Goal: Check status: Check status

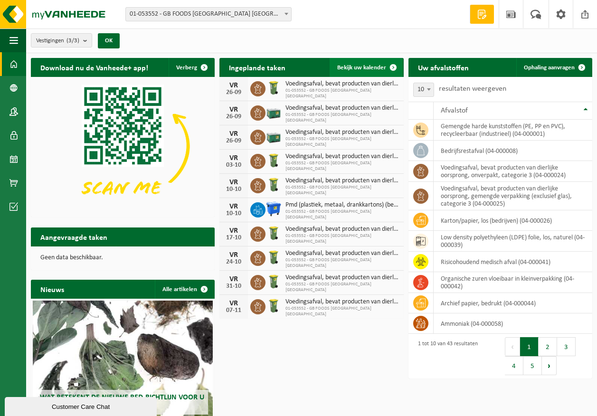
click at [367, 72] on link "Bekijk uw kalender" at bounding box center [365, 67] width 73 height 19
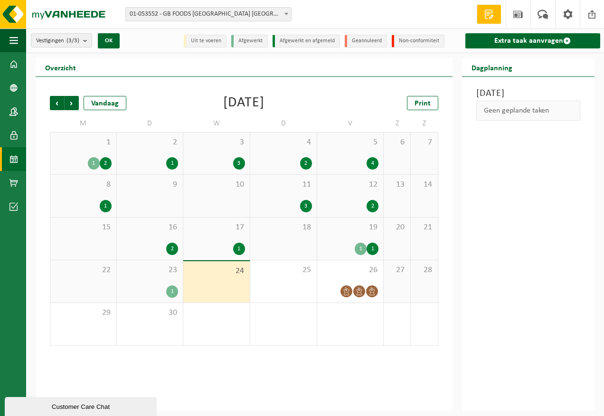
click at [173, 293] on div "1" at bounding box center [172, 291] width 12 height 12
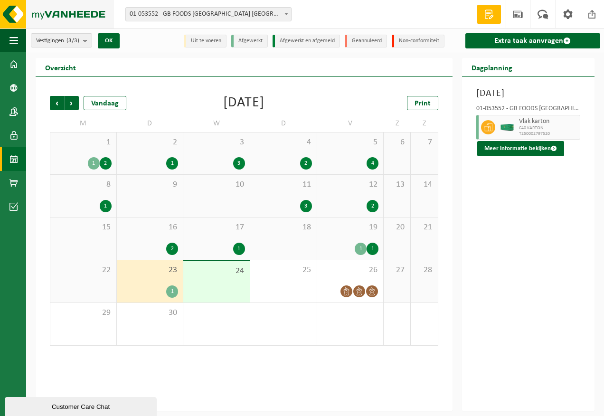
click at [49, 15] on img at bounding box center [57, 14] width 114 height 28
